Goal: Transaction & Acquisition: Download file/media

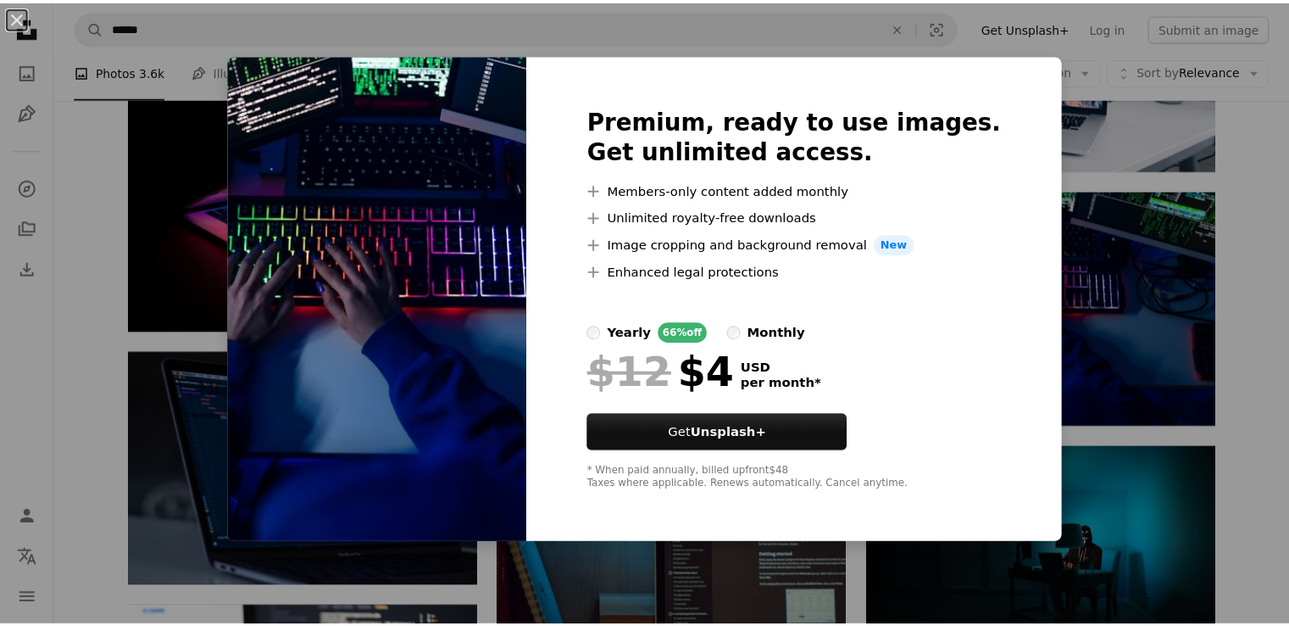
scroll to position [1314, 0]
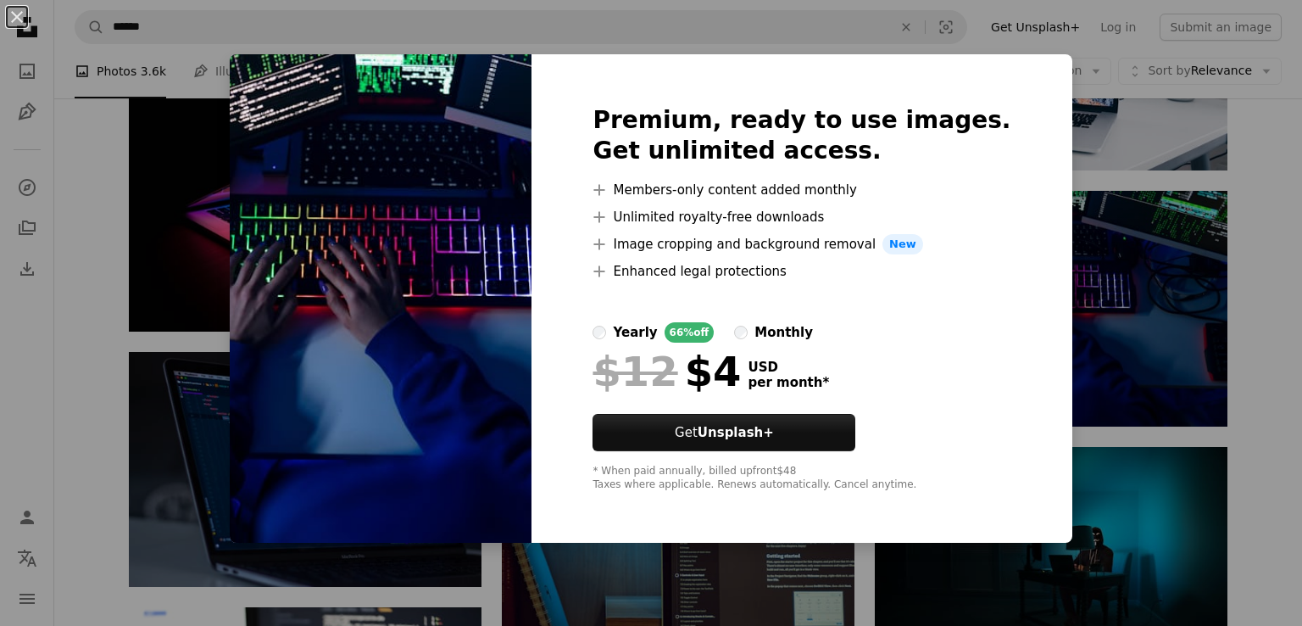
click at [1083, 363] on div "An X shape Premium, ready to use images. Get unlimited access. A plus sign Memb…" at bounding box center [651, 313] width 1302 height 626
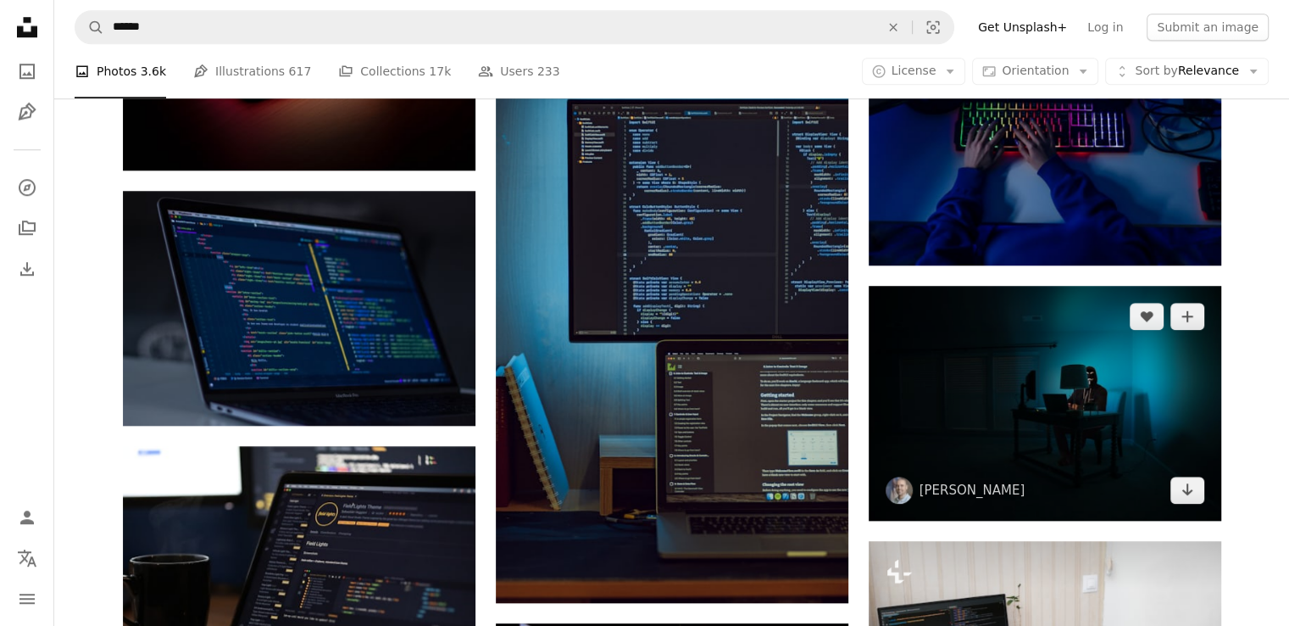
scroll to position [1478, 0]
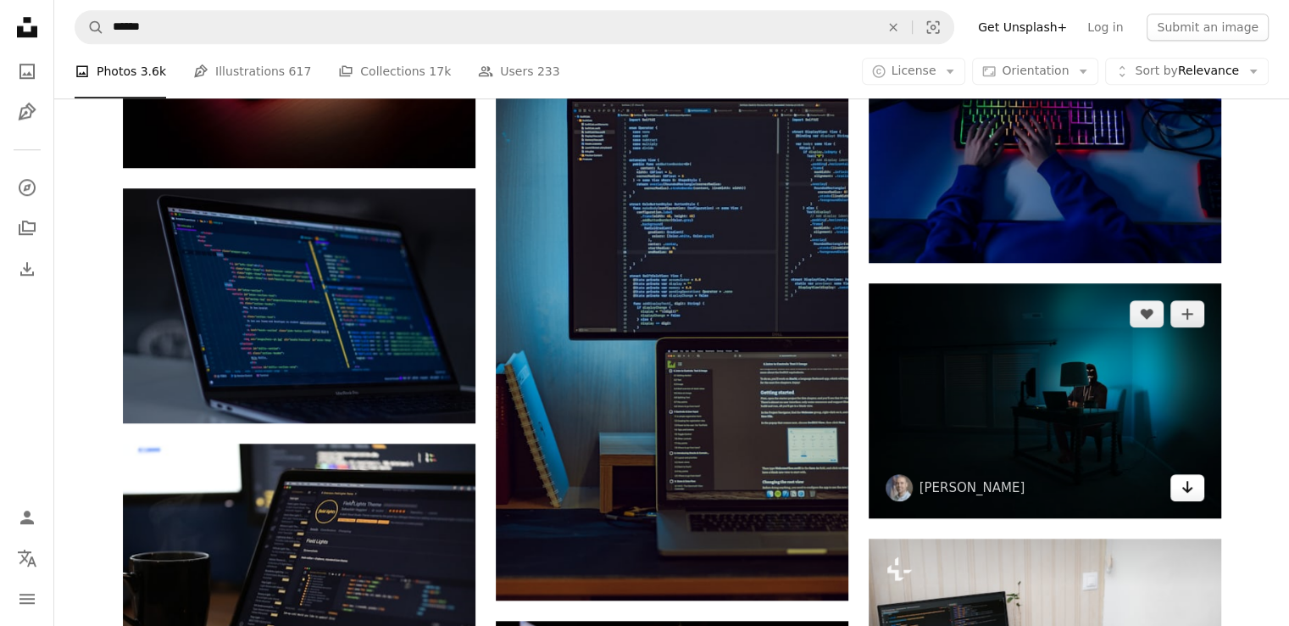
click at [1191, 489] on icon "Arrow pointing down" at bounding box center [1188, 486] width 14 height 20
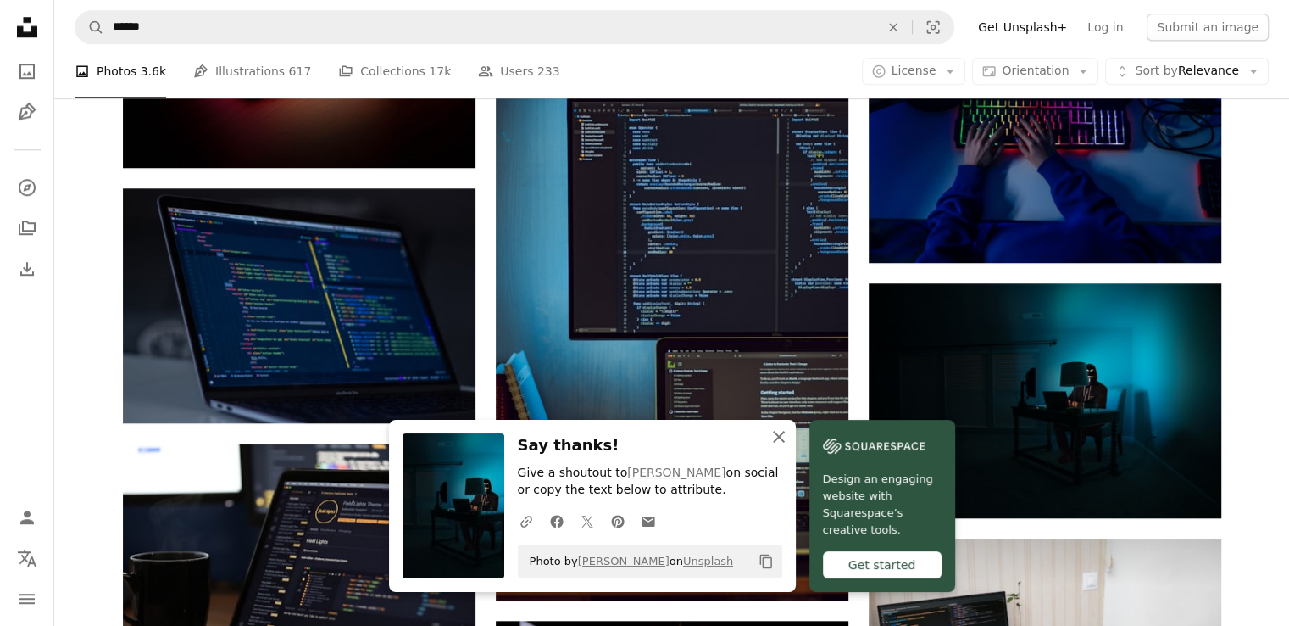
click at [776, 432] on icon "An X shape" at bounding box center [779, 436] width 20 height 20
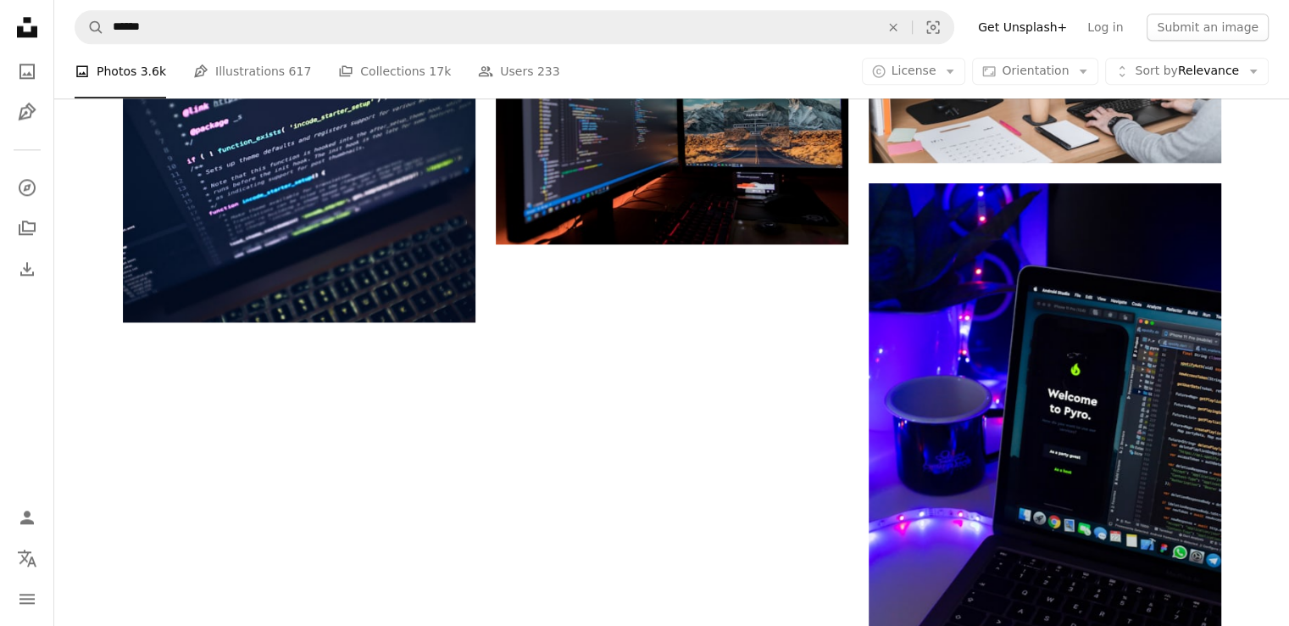
scroll to position [2094, 0]
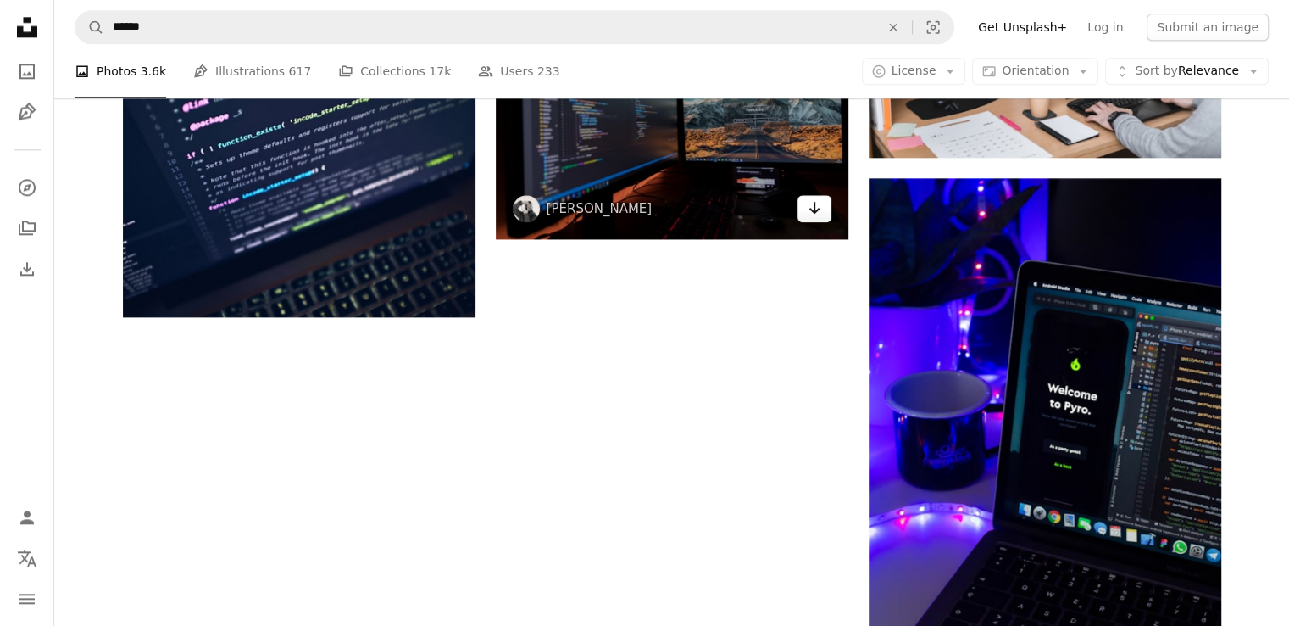
click at [802, 208] on link "Arrow pointing down" at bounding box center [815, 208] width 34 height 27
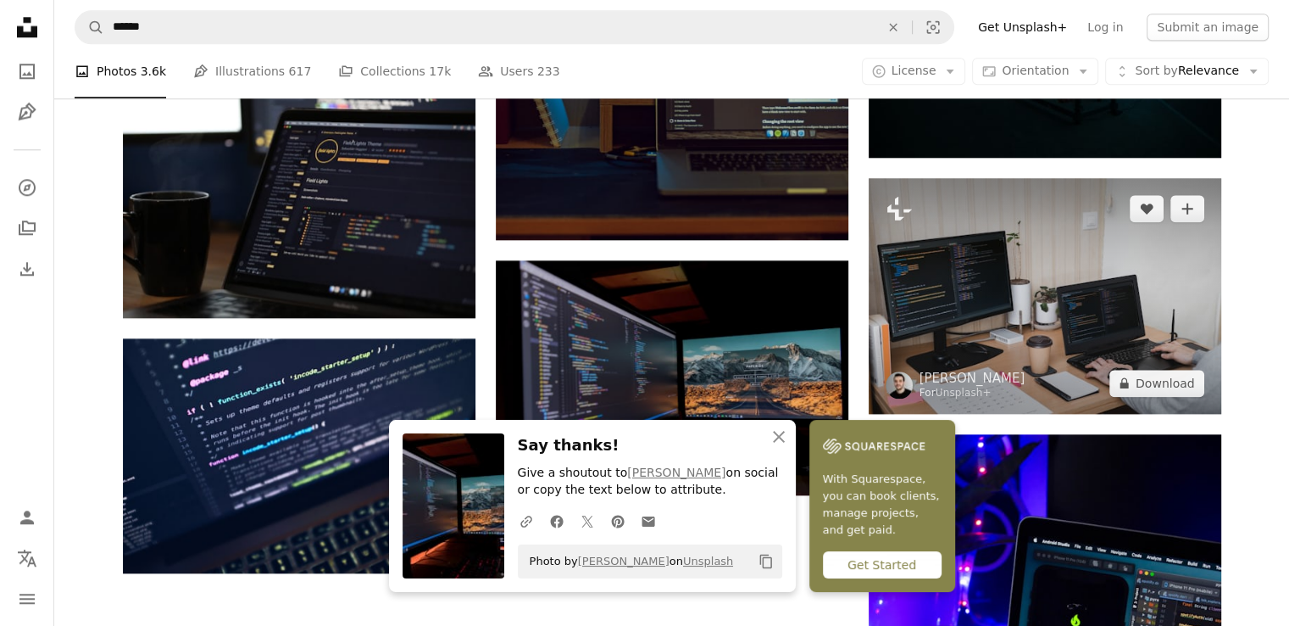
click at [906, 362] on img at bounding box center [1045, 295] width 353 height 235
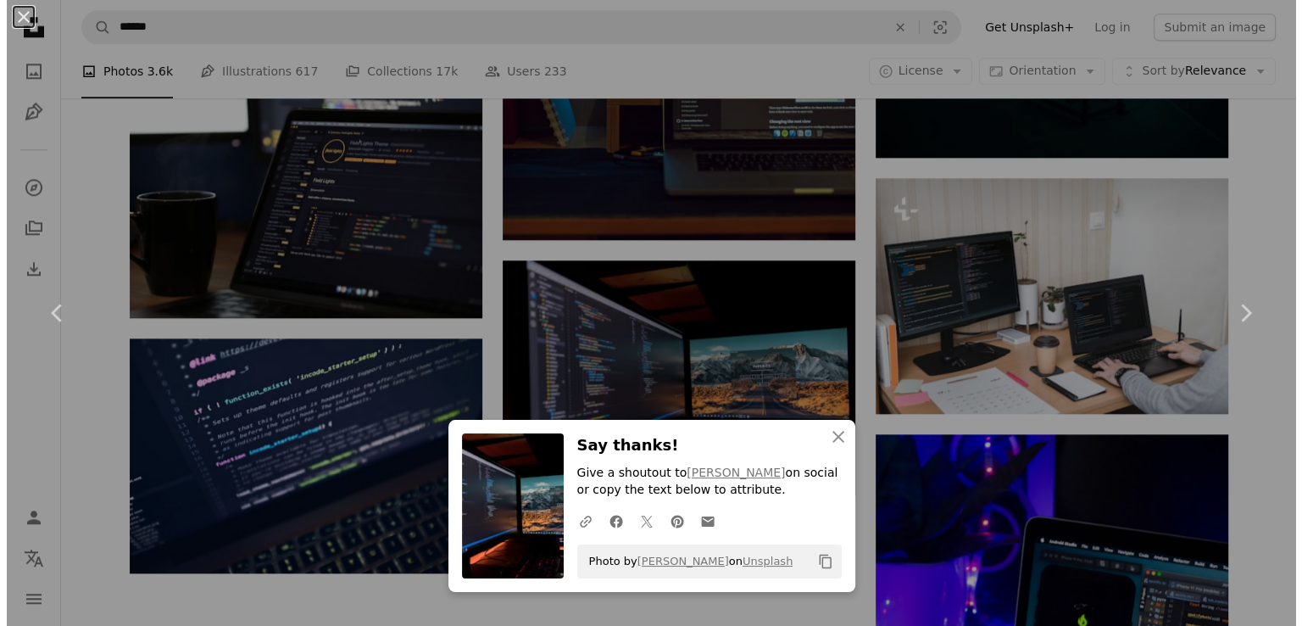
scroll to position [1814, 0]
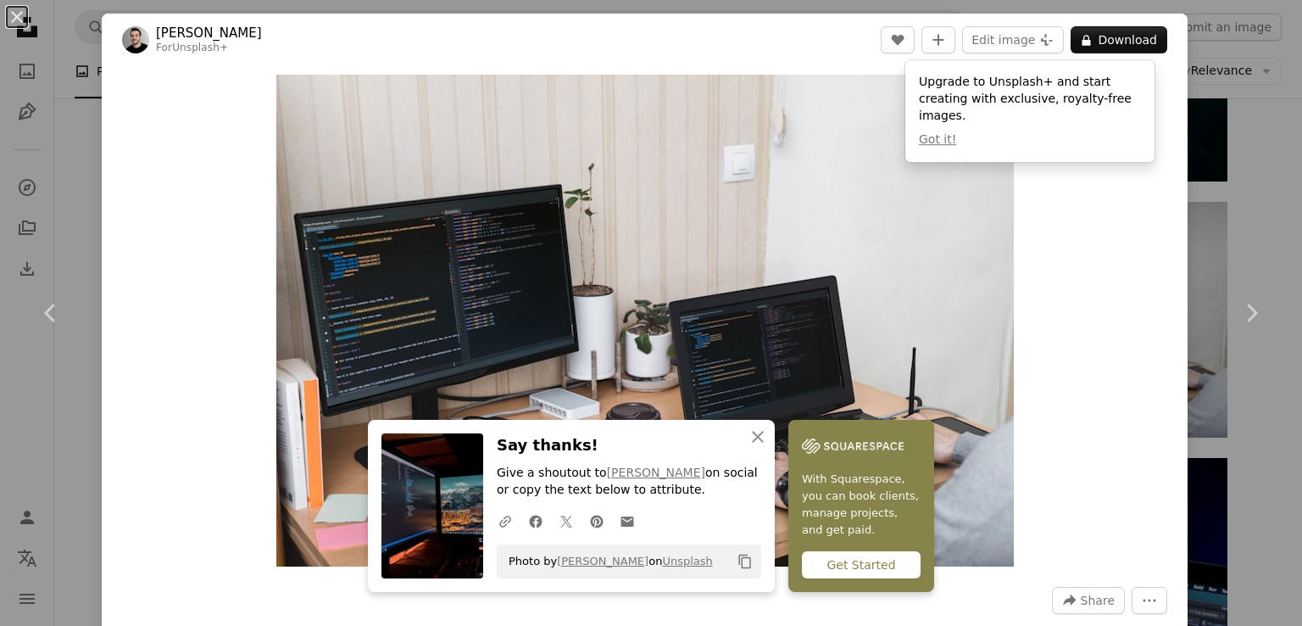
click at [1212, 142] on div "An X shape Chevron left Chevron right [PERSON_NAME] For Unsplash+ A heart A plu…" at bounding box center [651, 313] width 1302 height 626
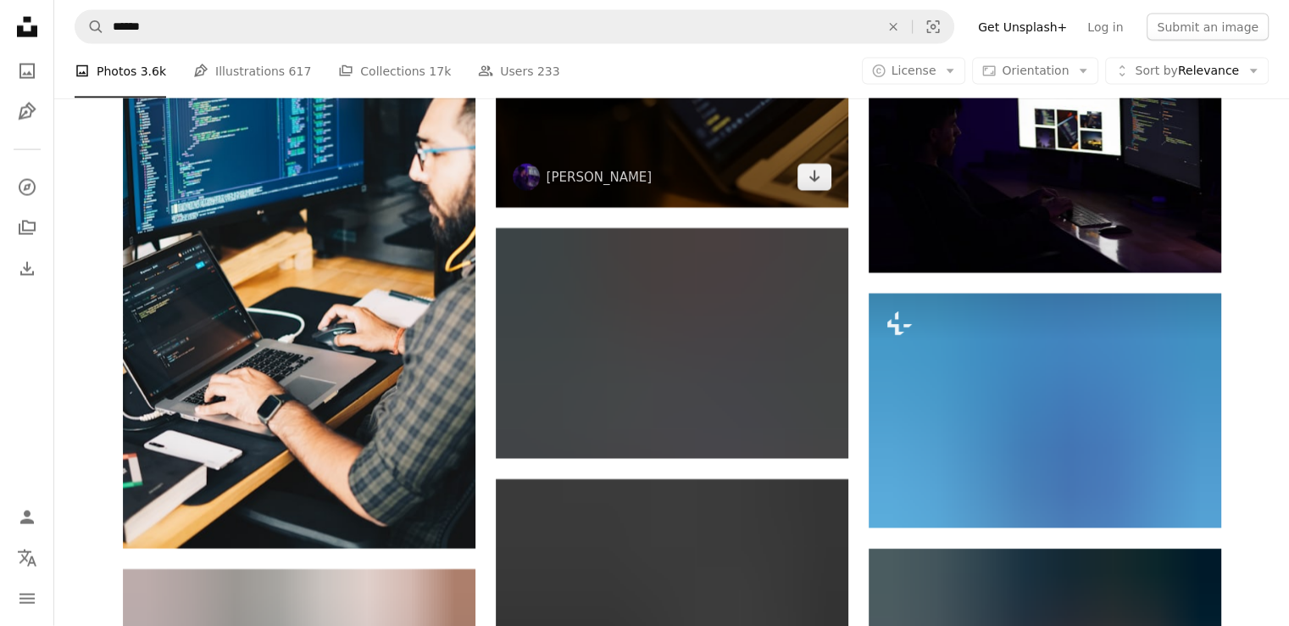
scroll to position [3707, 0]
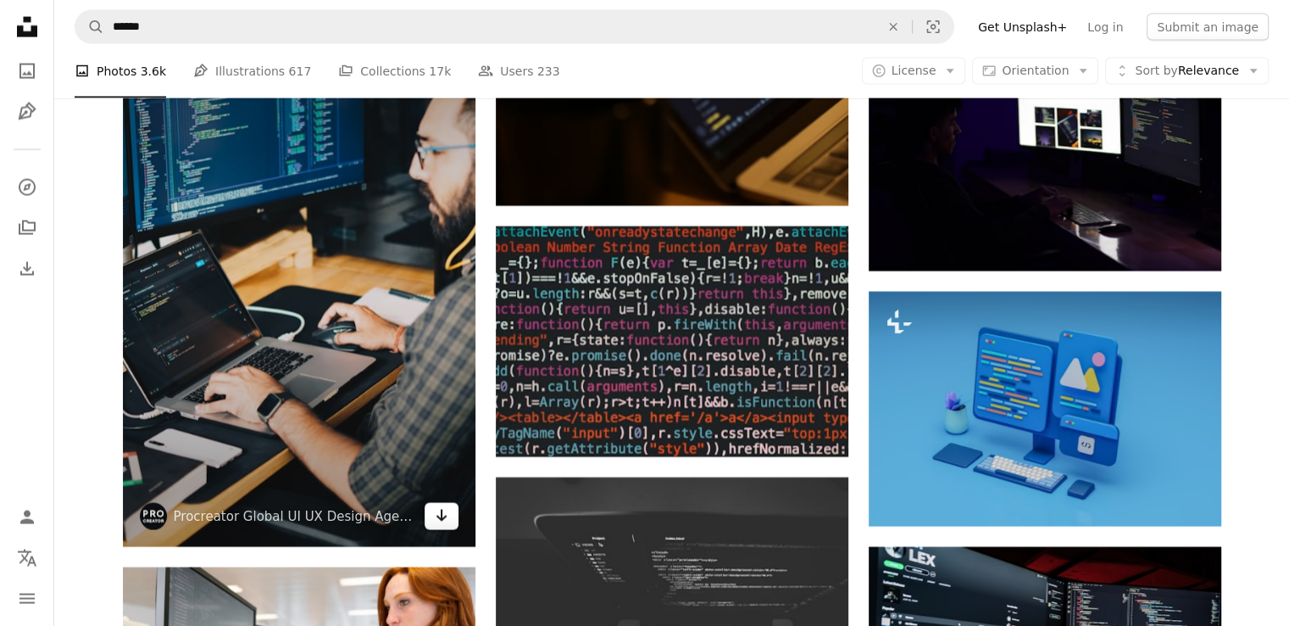
click at [449, 510] on link "Arrow pointing down" at bounding box center [442, 516] width 34 height 27
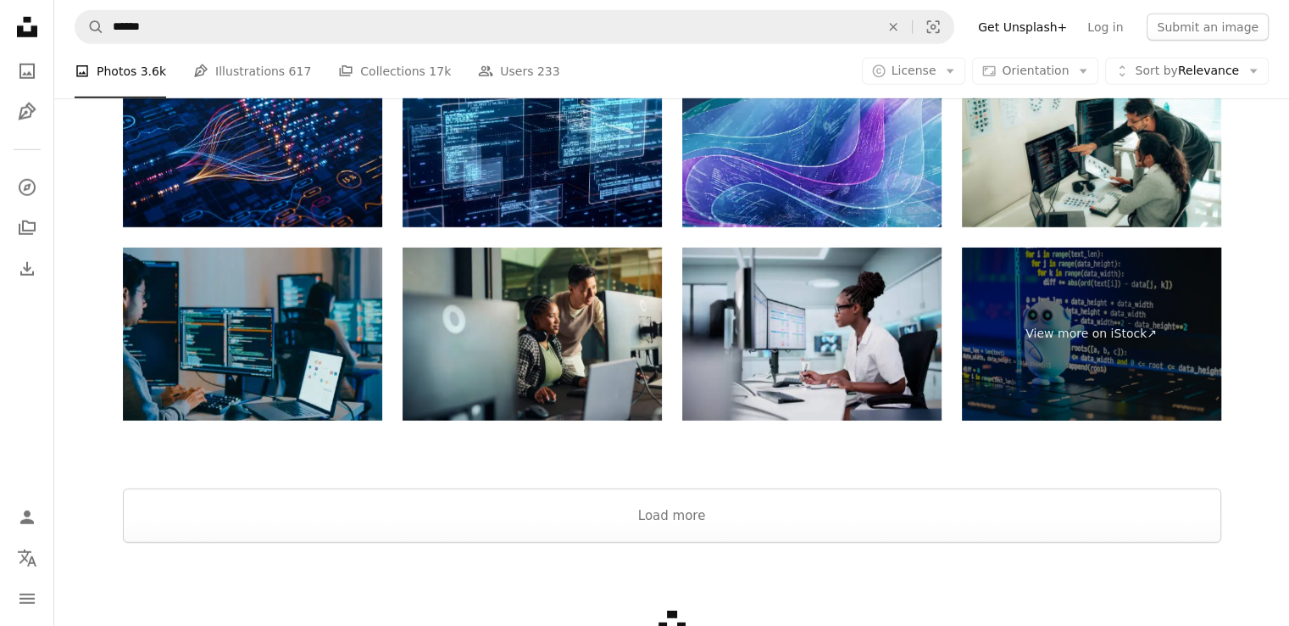
scroll to position [4960, 0]
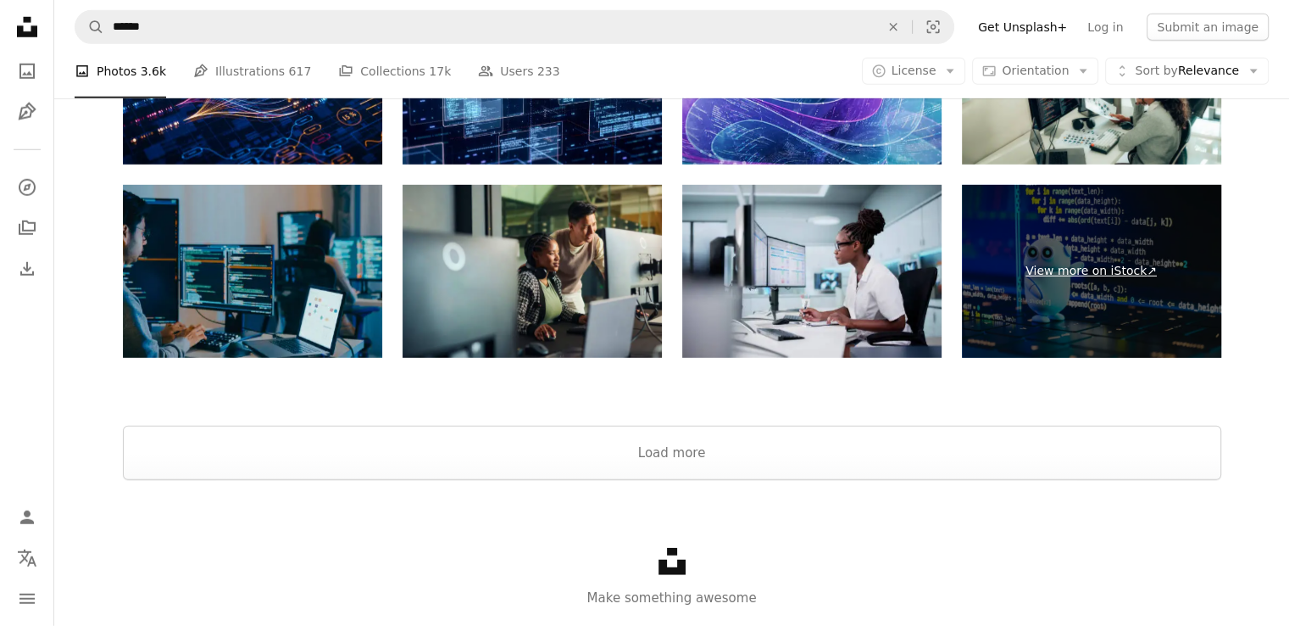
click at [999, 237] on link "View more on iStock ↗" at bounding box center [1091, 271] width 259 height 173
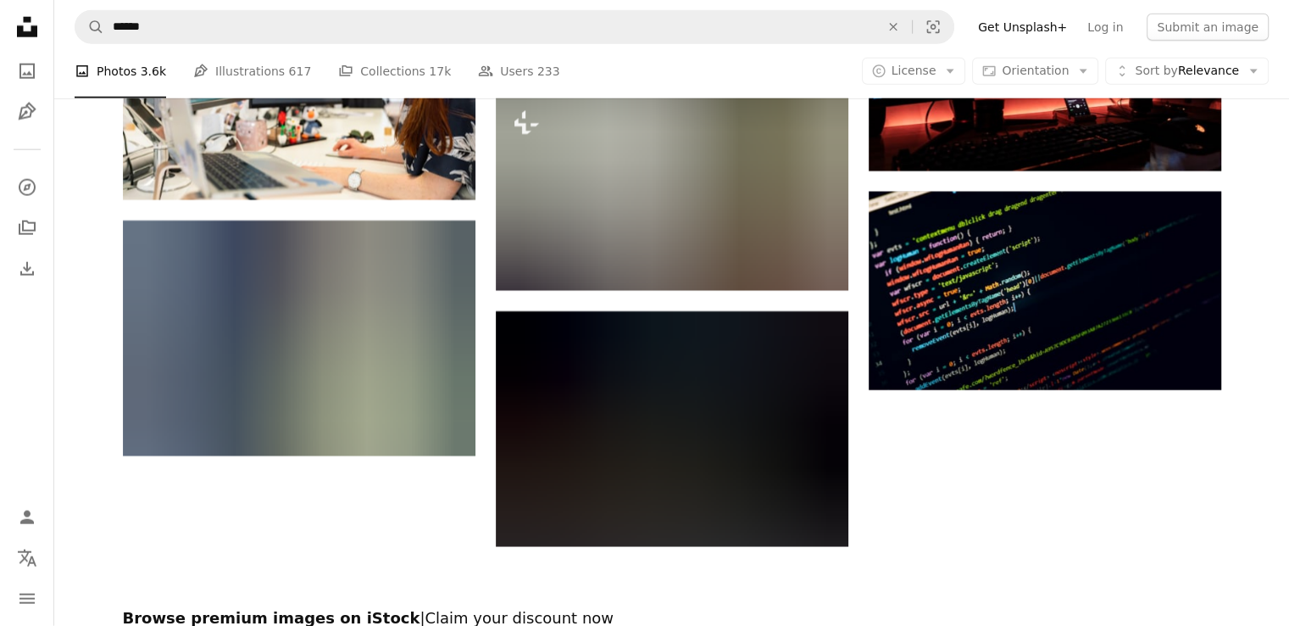
scroll to position [4353, 0]
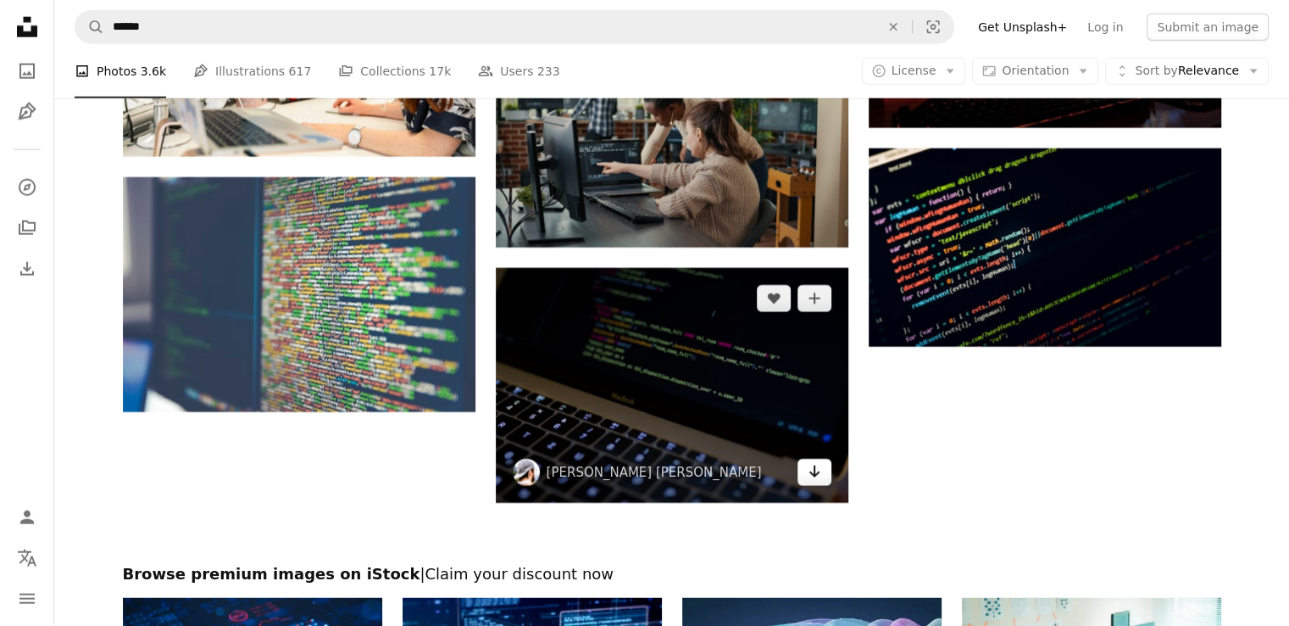
click at [814, 481] on icon "Arrow pointing down" at bounding box center [815, 471] width 14 height 20
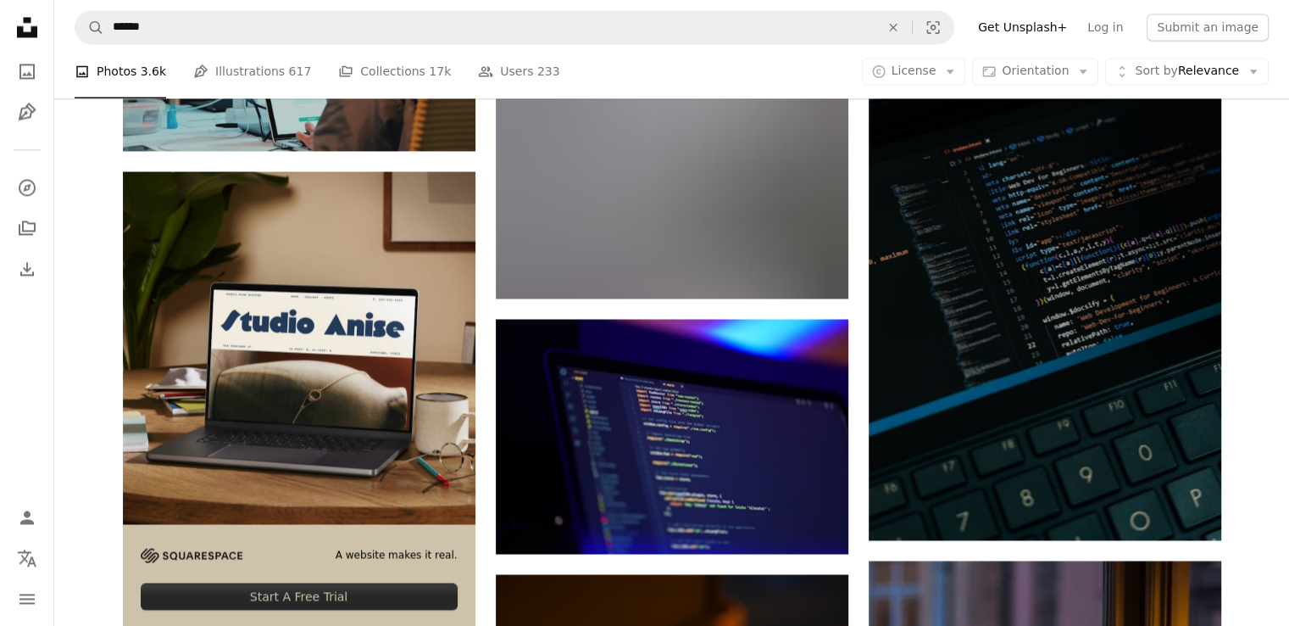
scroll to position [2800, 0]
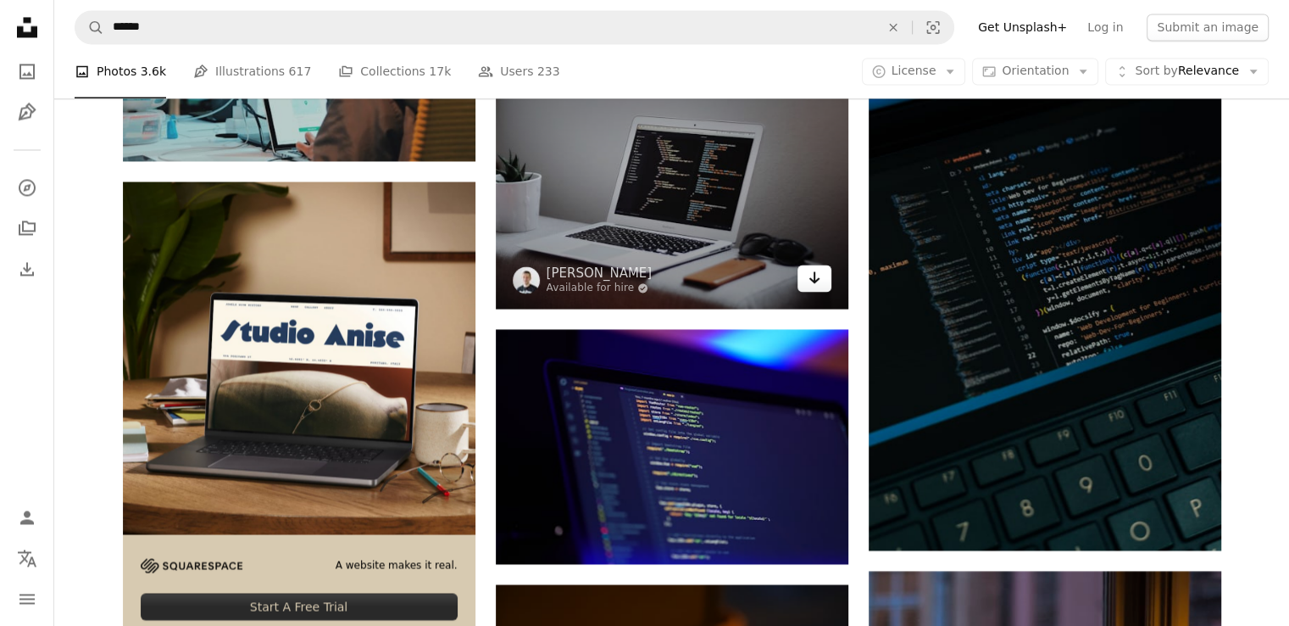
click at [813, 284] on icon "Arrow pointing down" at bounding box center [815, 277] width 14 height 20
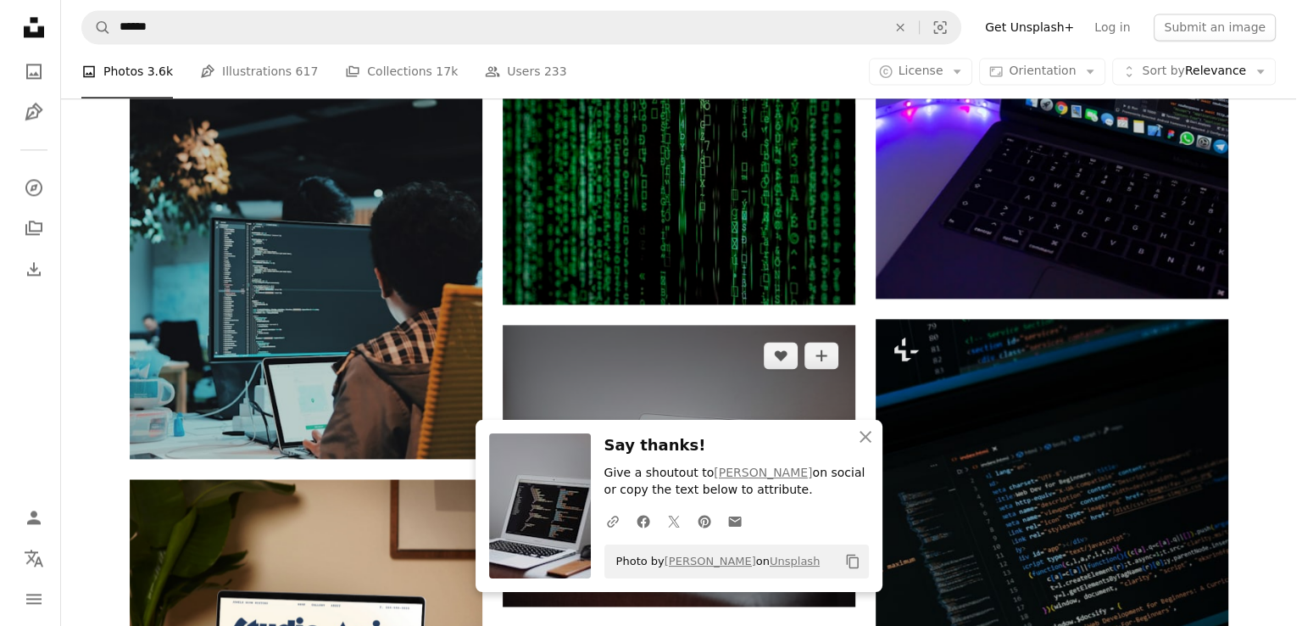
scroll to position [2471, 0]
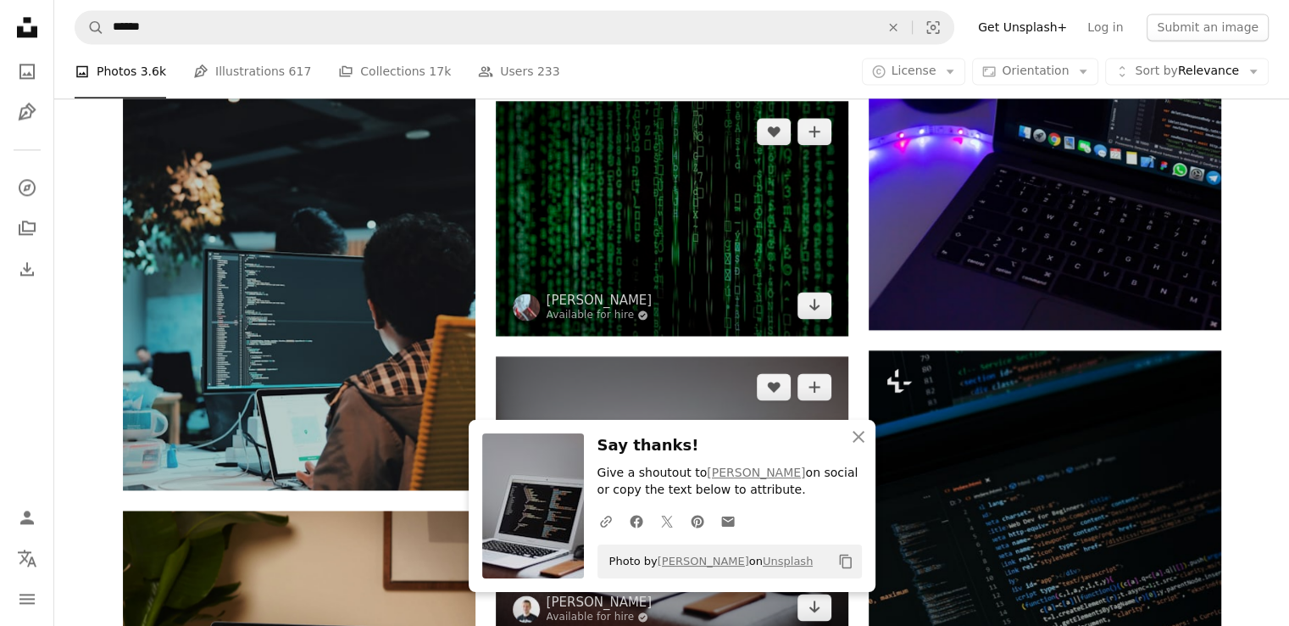
click at [742, 288] on img at bounding box center [672, 218] width 353 height 235
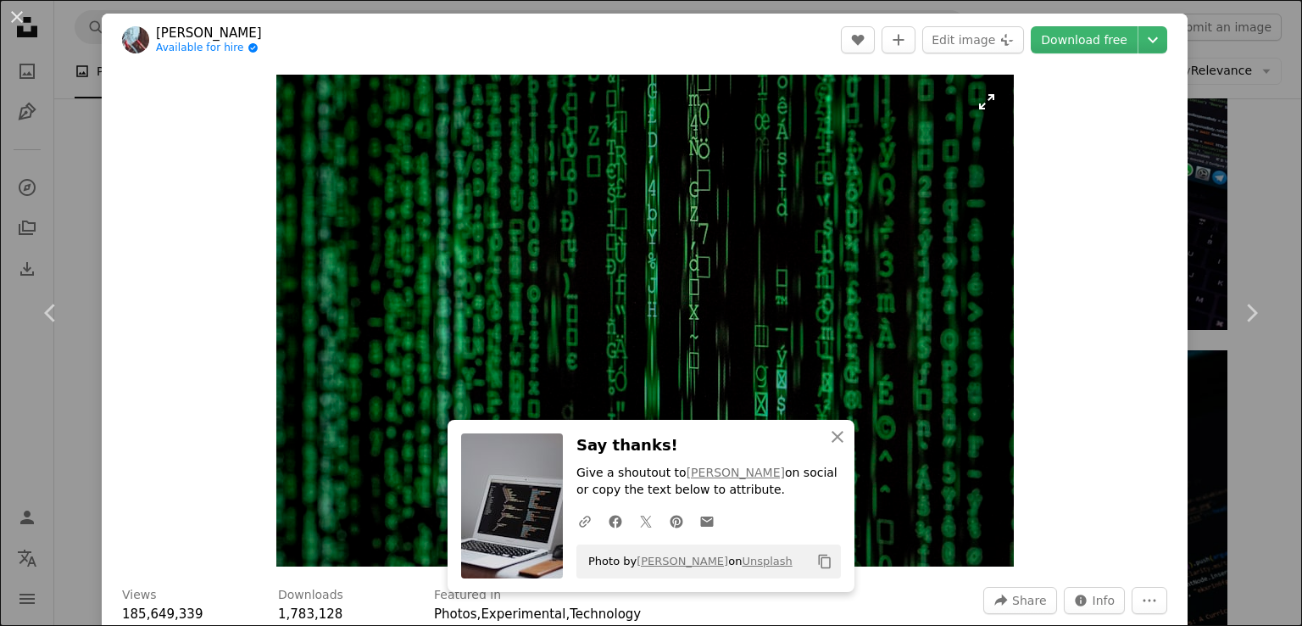
click at [938, 460] on img "Zoom in on this image" at bounding box center [644, 321] width 737 height 492
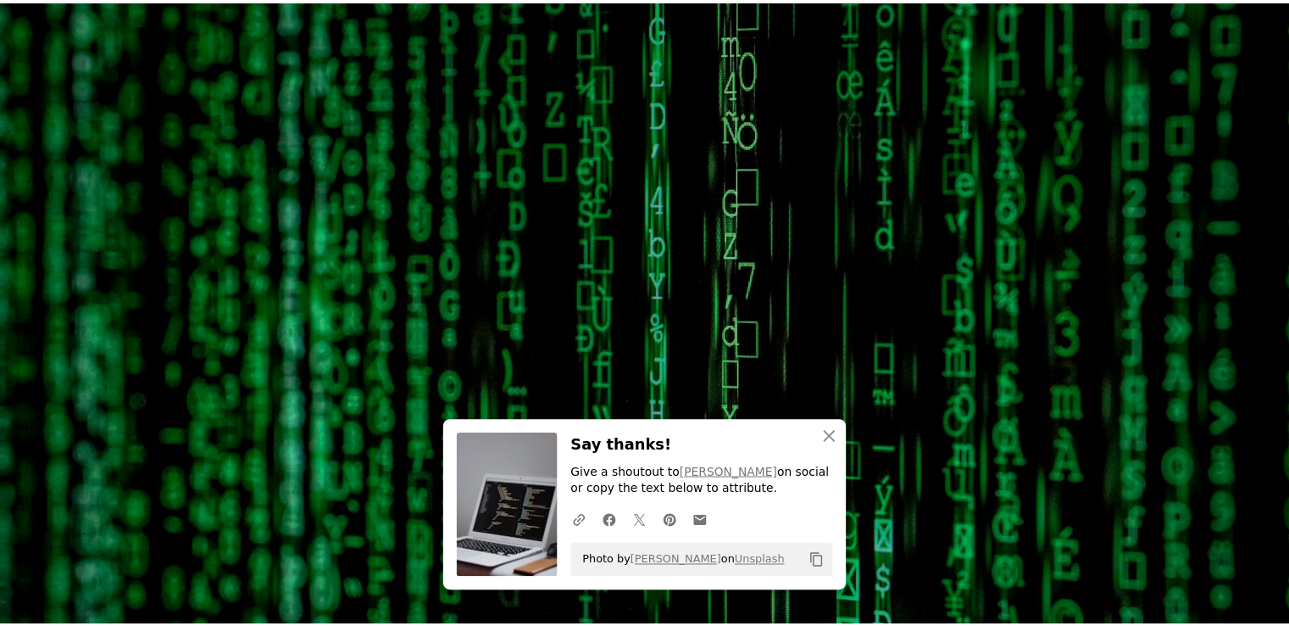
scroll to position [113, 0]
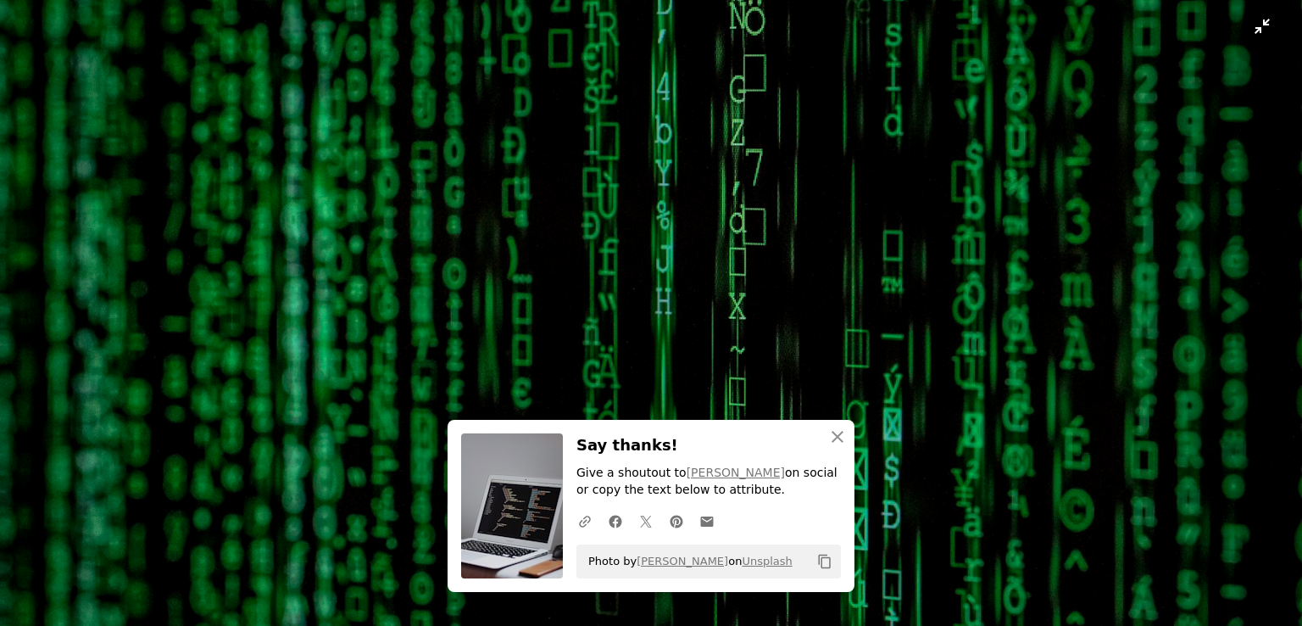
click at [1118, 338] on img "Zoom out on this image" at bounding box center [651, 320] width 1304 height 869
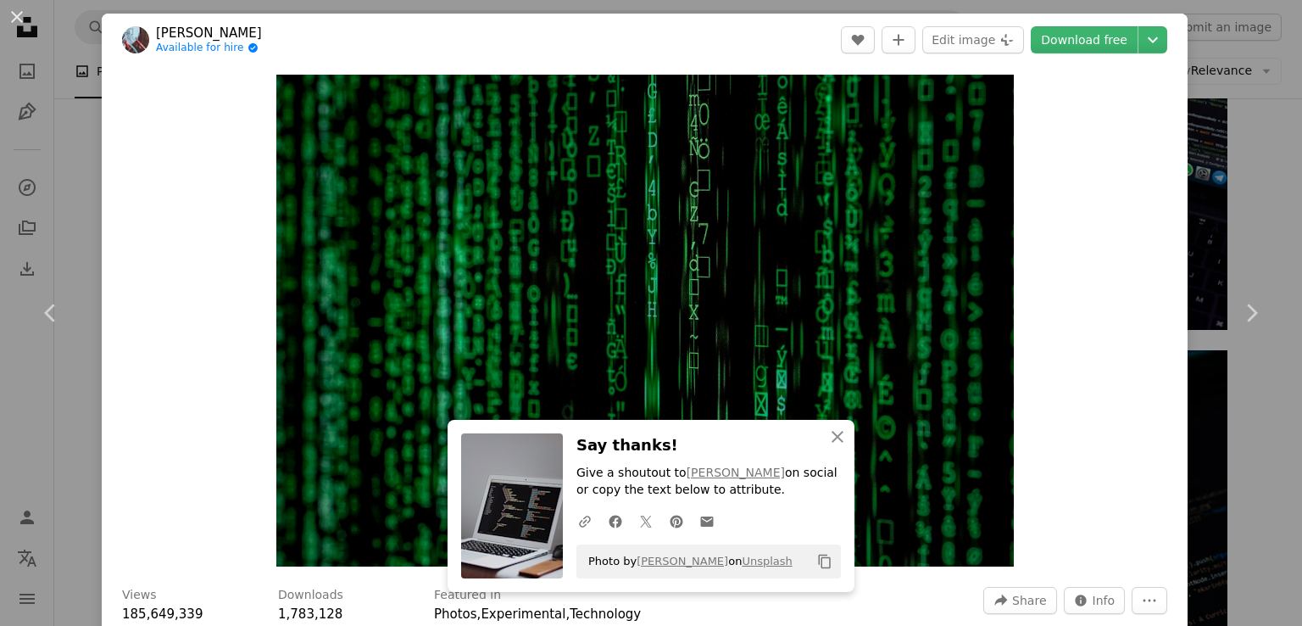
click at [1249, 199] on div "An X shape Chevron left Chevron right [PERSON_NAME] Available for hire A checkm…" at bounding box center [651, 313] width 1302 height 626
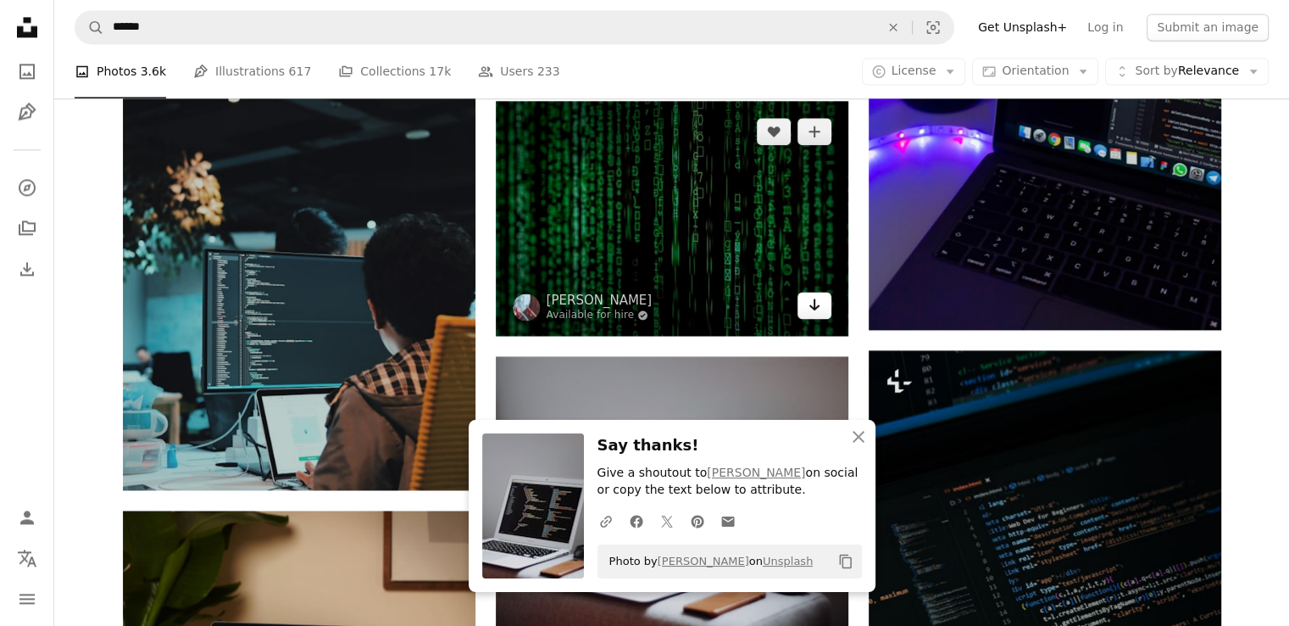
click at [808, 310] on icon "Arrow pointing down" at bounding box center [815, 304] width 14 height 20
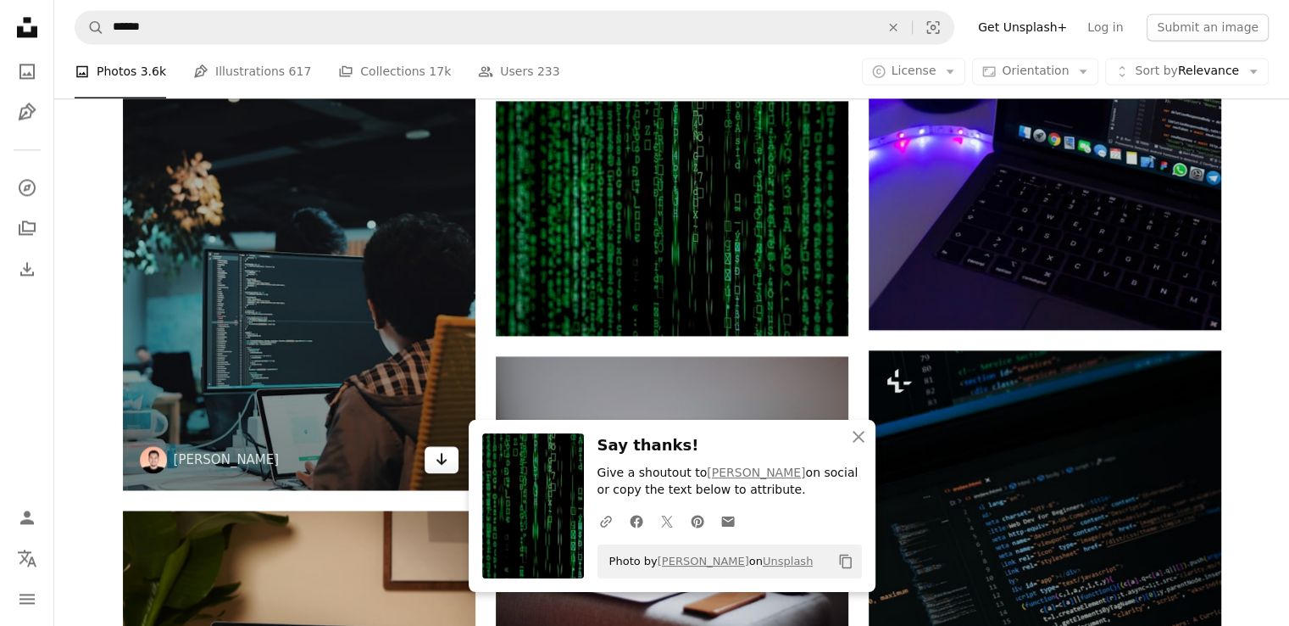
click at [435, 463] on icon "Arrow pointing down" at bounding box center [442, 458] width 14 height 20
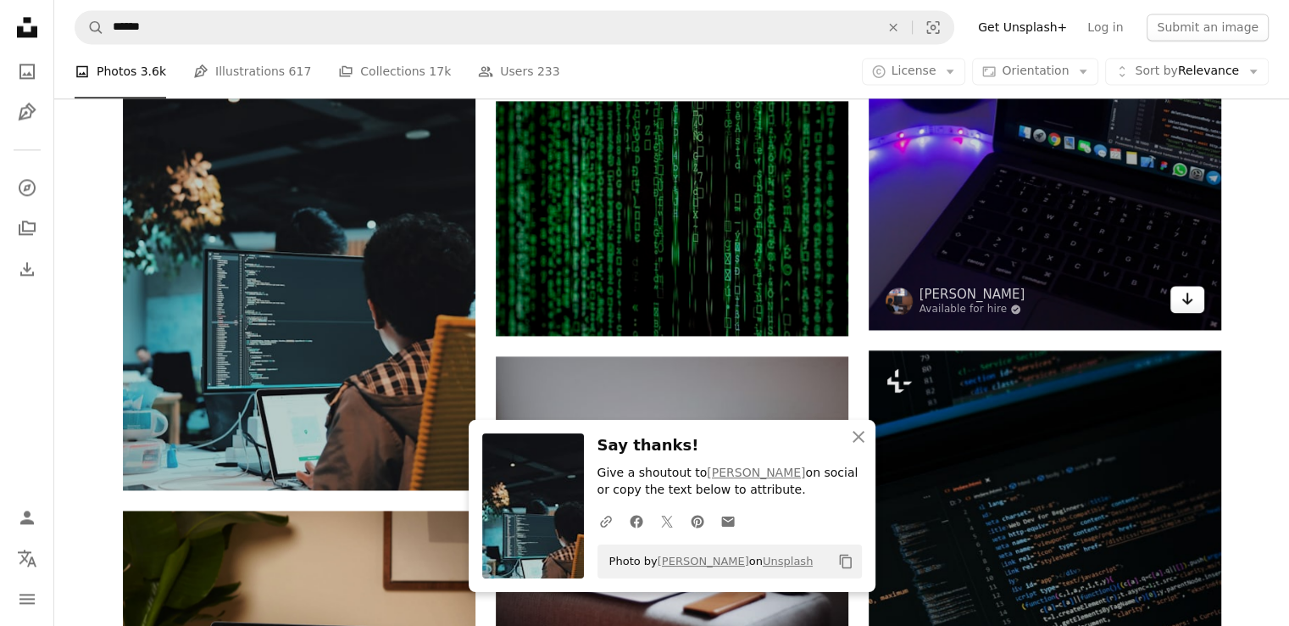
click at [1177, 298] on link "Arrow pointing down" at bounding box center [1188, 299] width 34 height 27
